Goal: Task Accomplishment & Management: Manage account settings

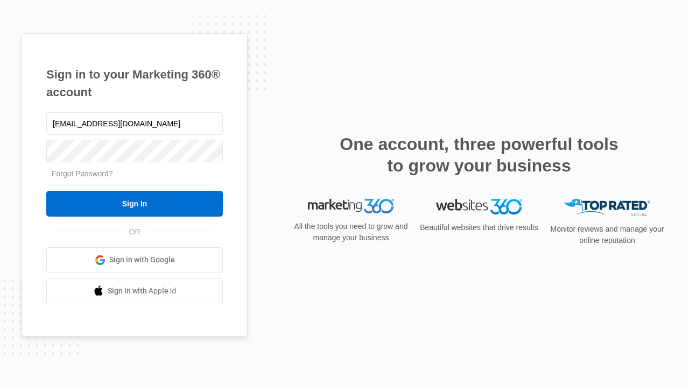
type input "[EMAIL_ADDRESS][DOMAIN_NAME]"
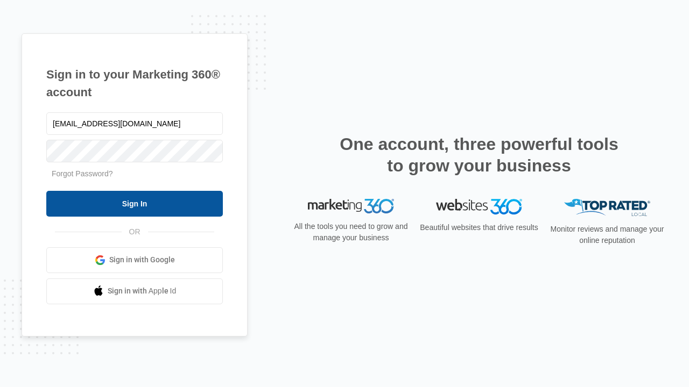
click at [134, 203] on input "Sign In" at bounding box center [134, 204] width 176 height 26
